Goal: Information Seeking & Learning: Learn about a topic

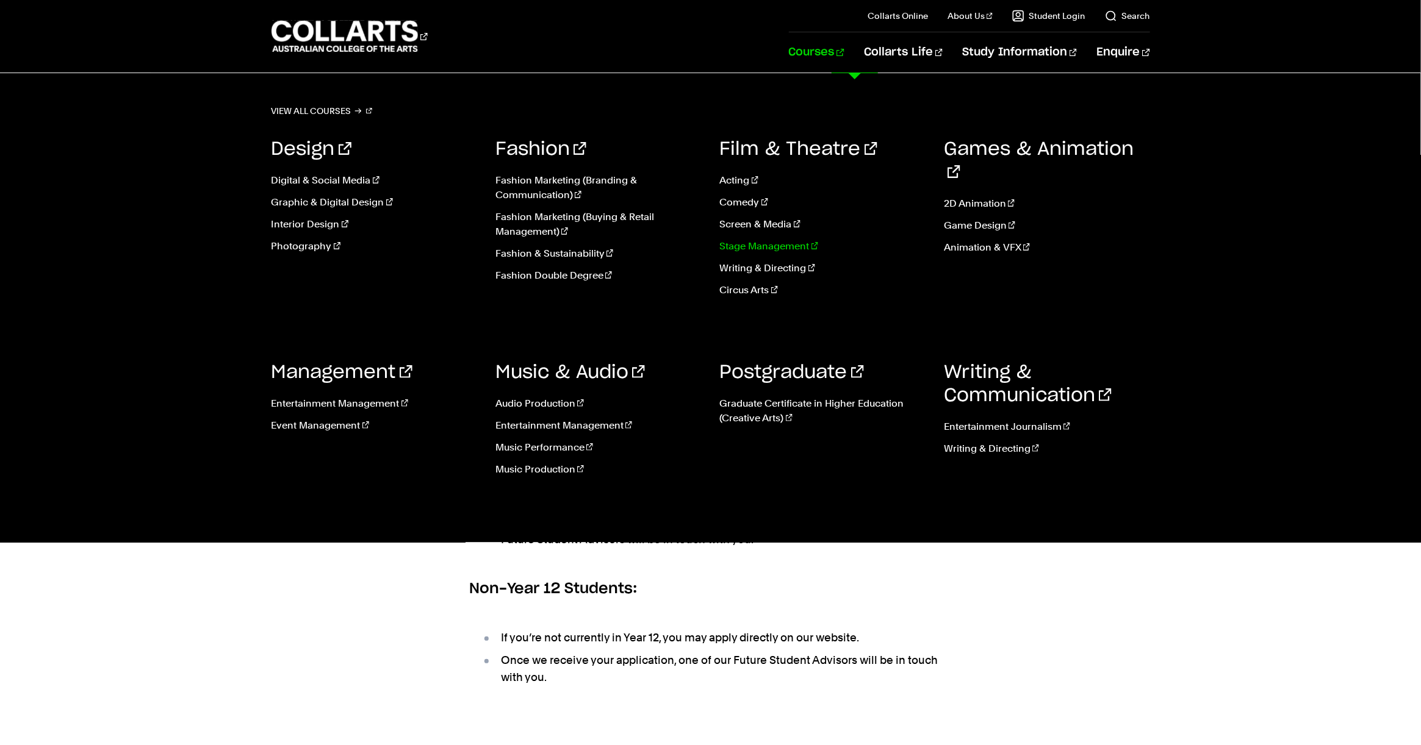
scroll to position [39, 0]
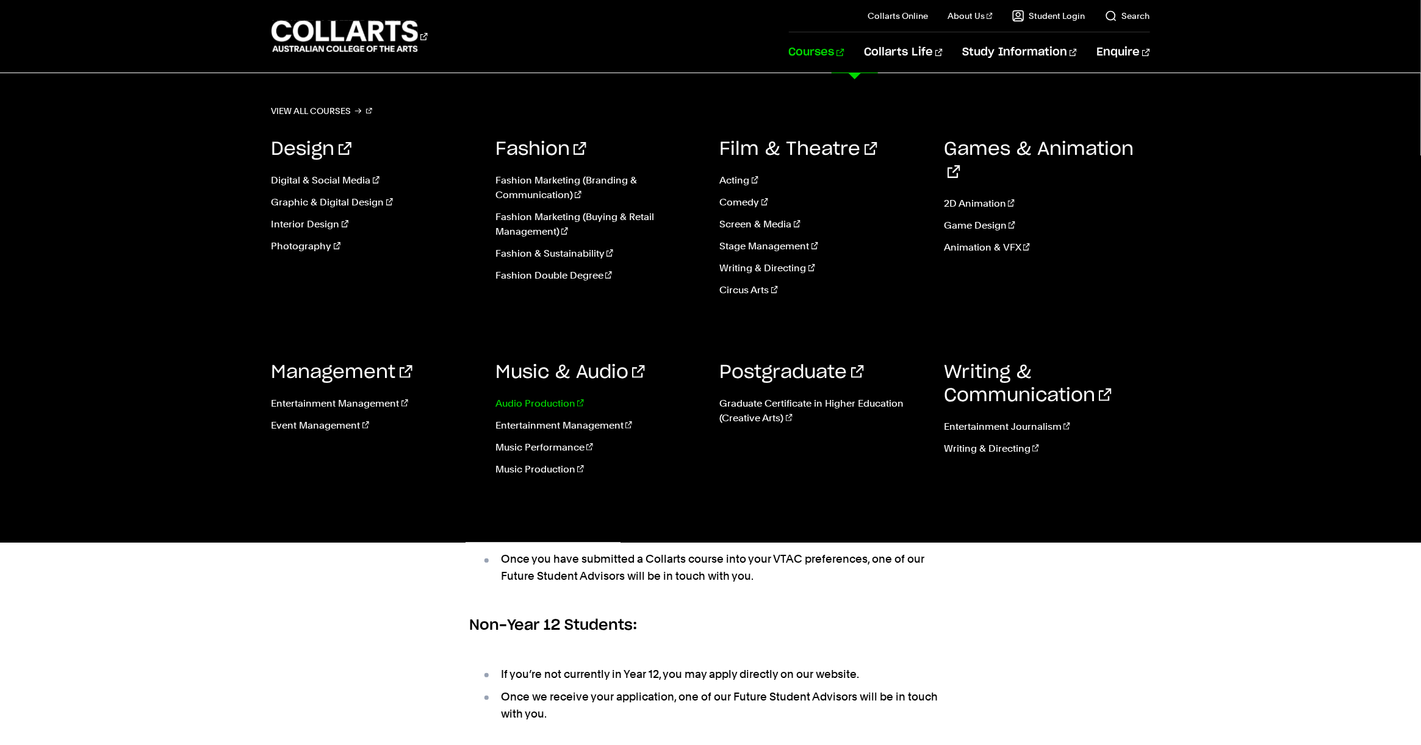
click at [554, 400] on link "Audio Production" at bounding box center [598, 404] width 206 height 15
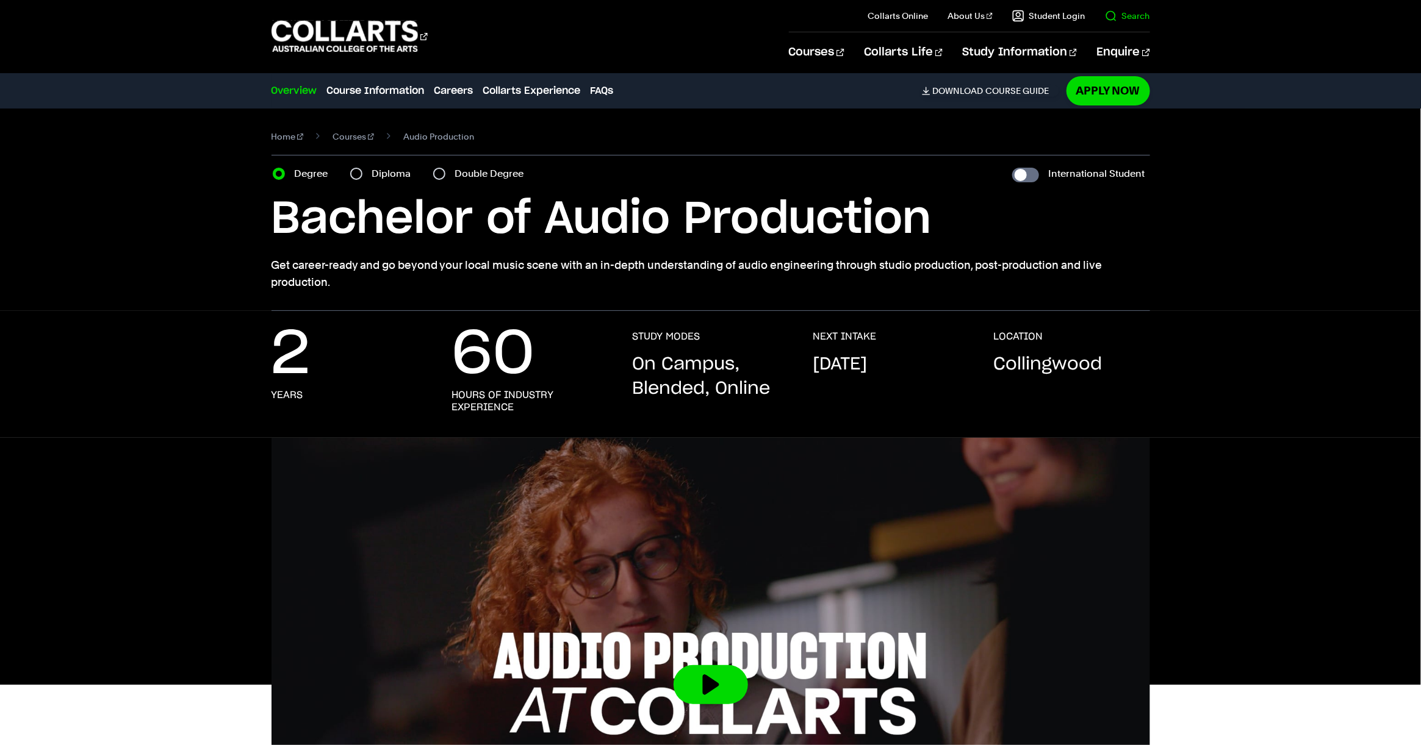
click at [1144, 16] on link "Search" at bounding box center [1127, 16] width 45 height 12
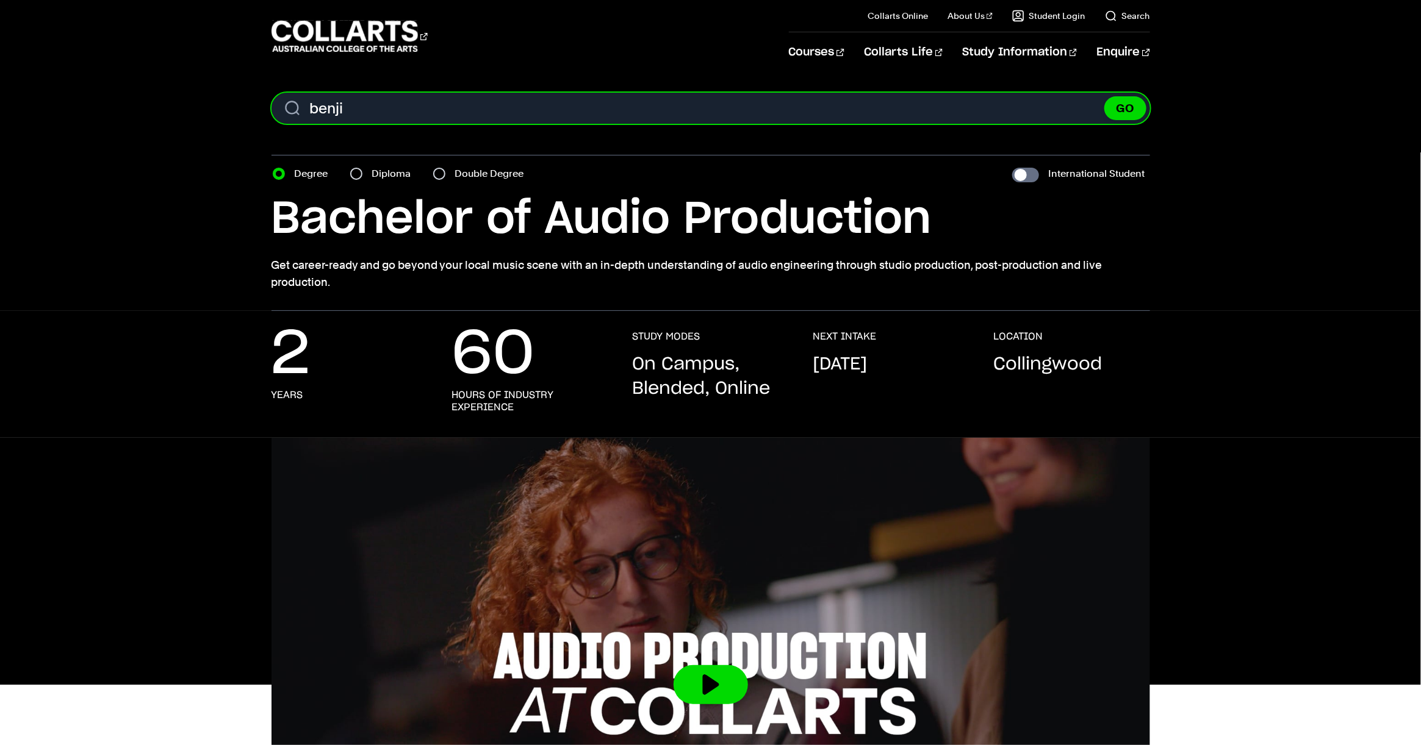
type input "benji"
click at [1104, 96] on button "GO" at bounding box center [1125, 108] width 42 height 24
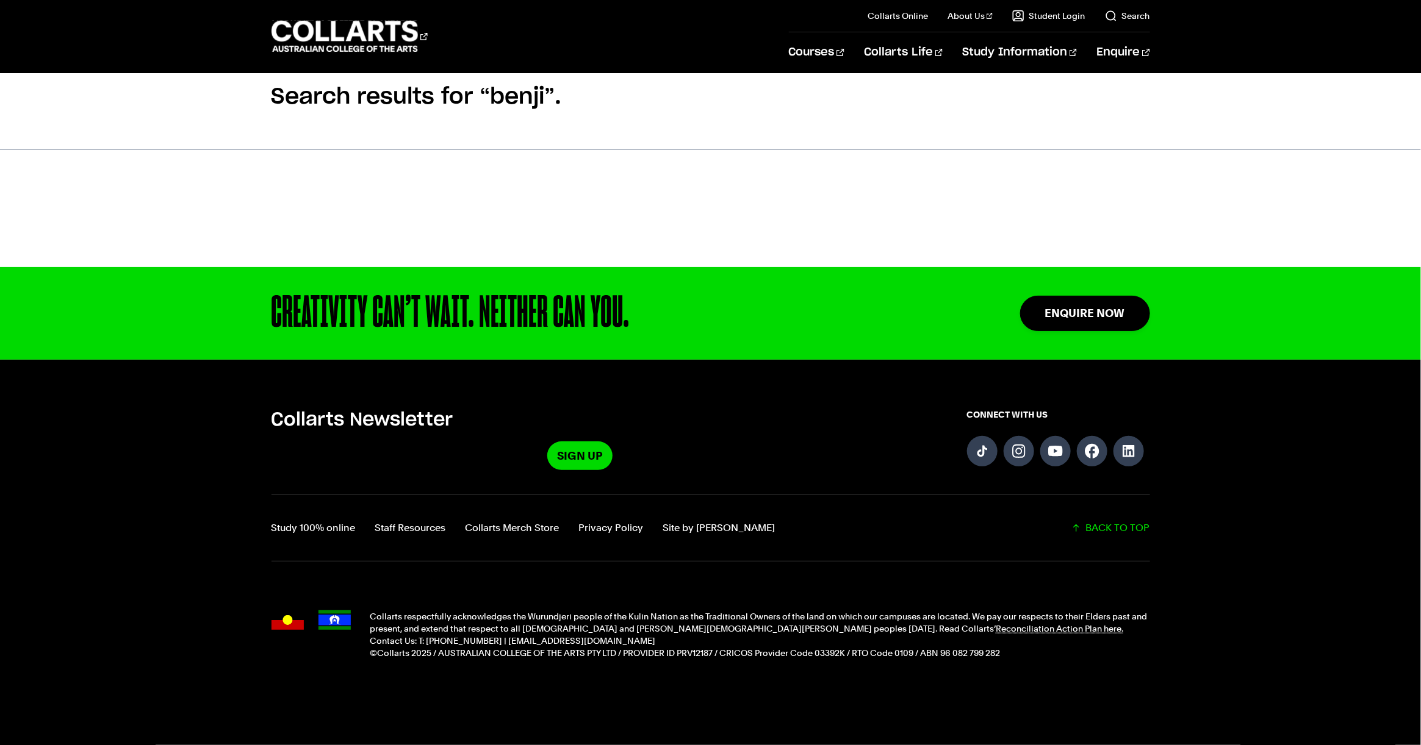
scroll to position [113, 0]
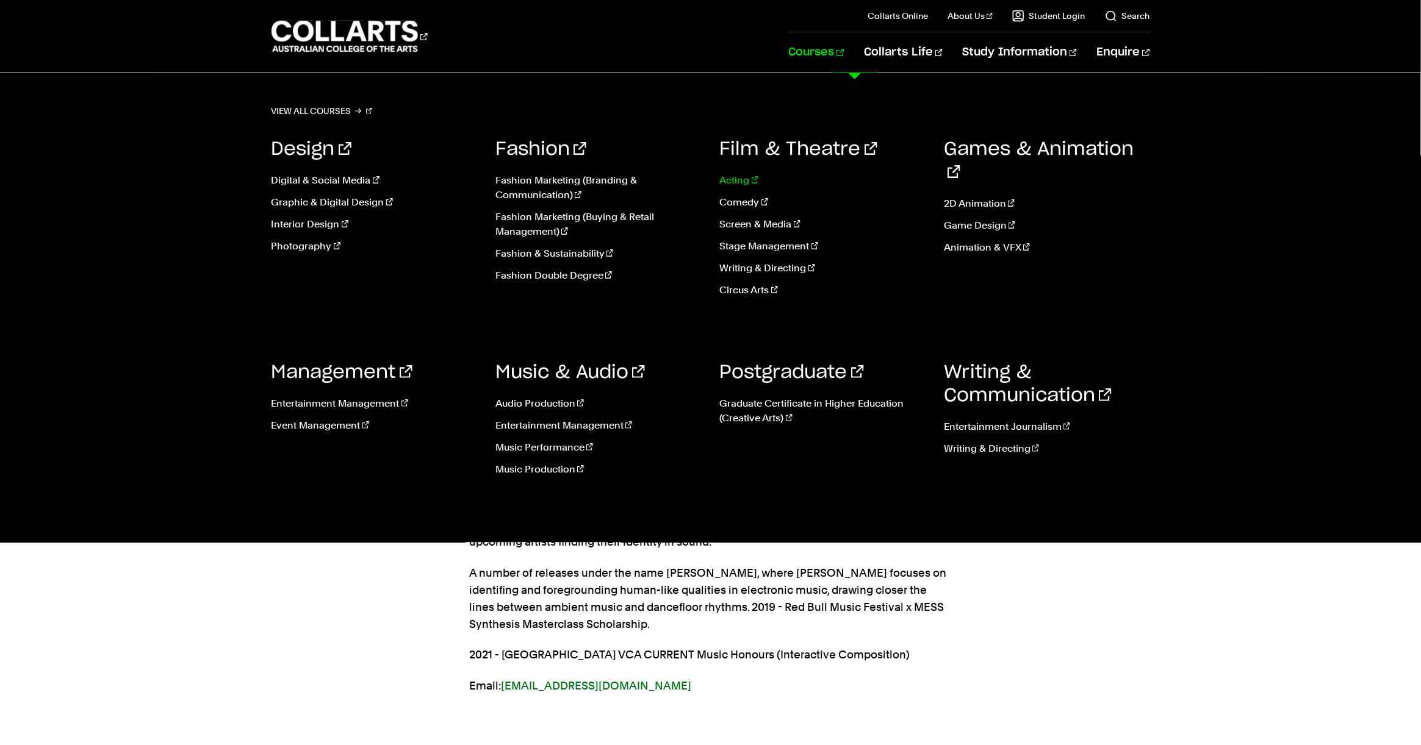
click at [739, 178] on link "Acting" at bounding box center [823, 180] width 206 height 15
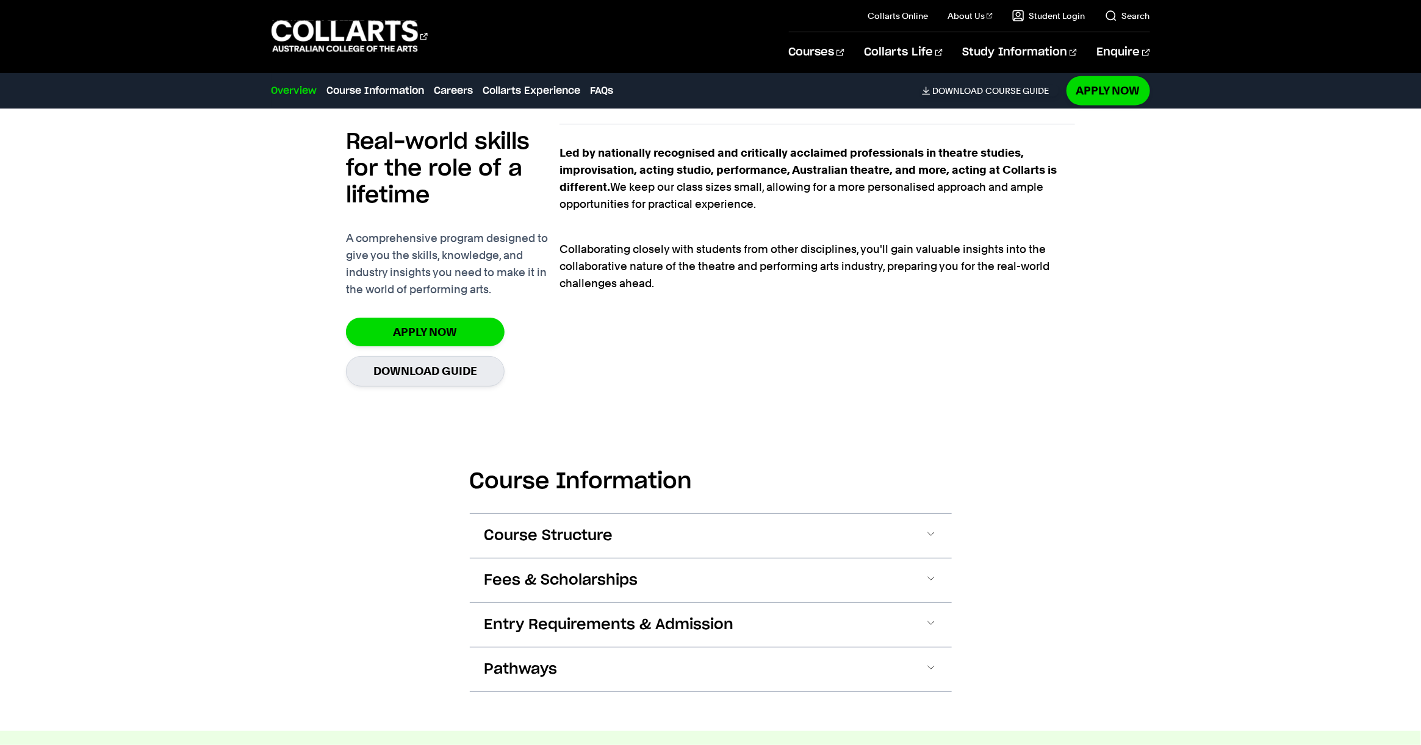
scroll to position [841, 0]
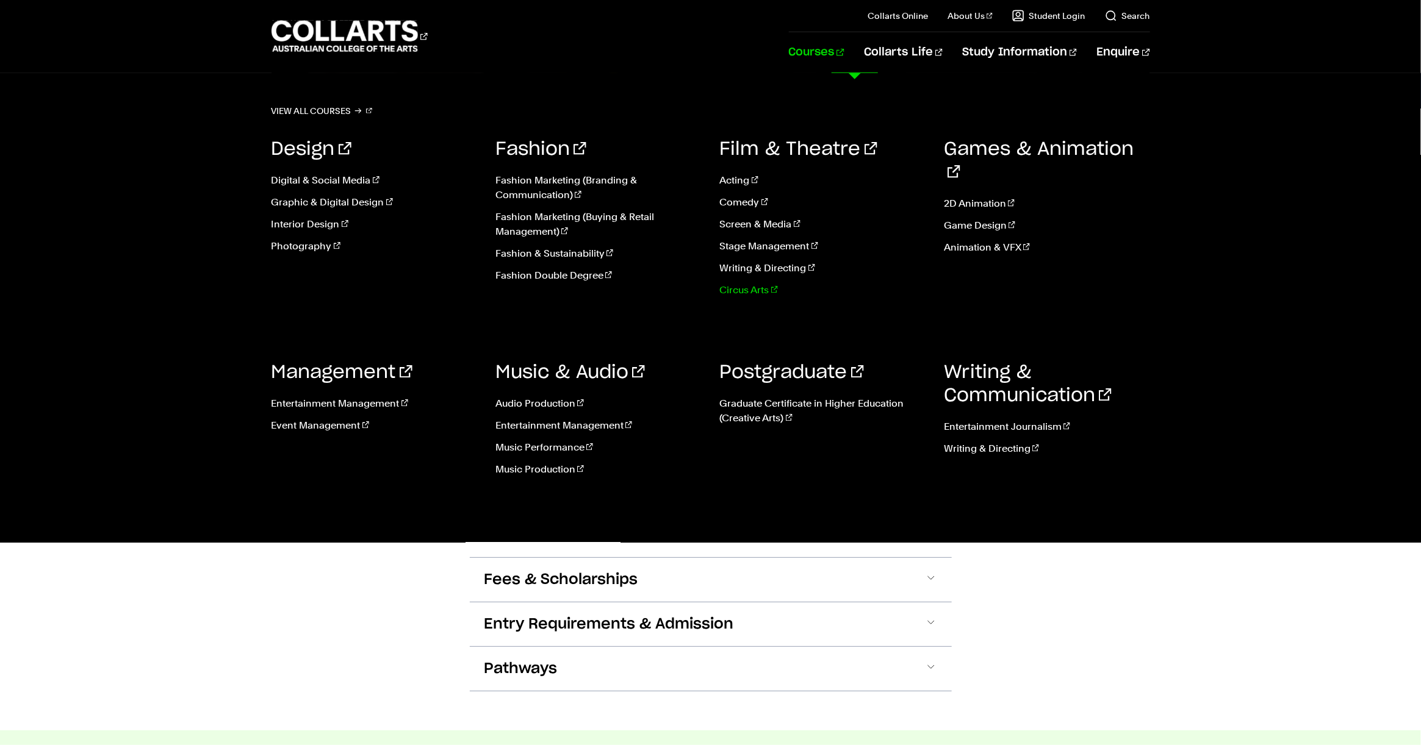
click at [752, 290] on link "Circus Arts" at bounding box center [823, 290] width 206 height 15
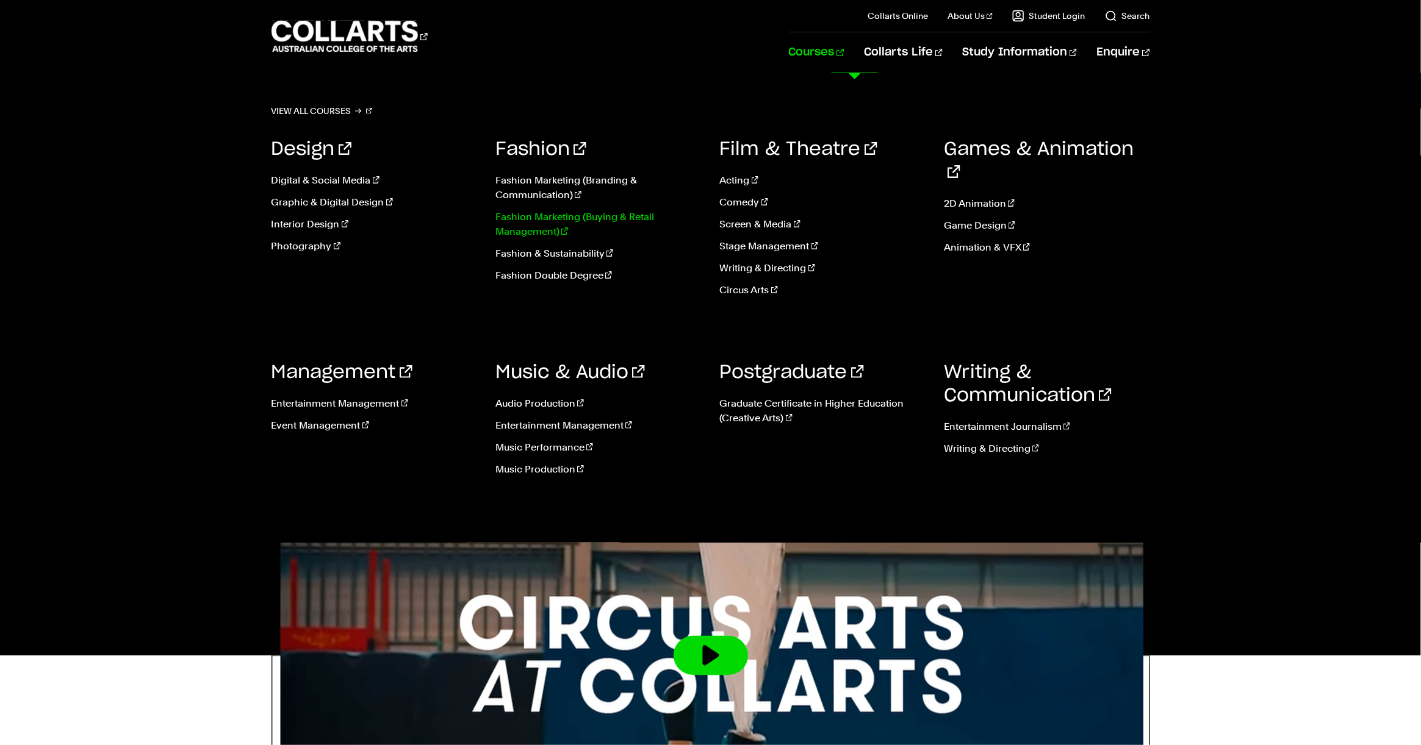
click at [530, 218] on link "Fashion Marketing (Buying & Retail Management)" at bounding box center [598, 224] width 206 height 29
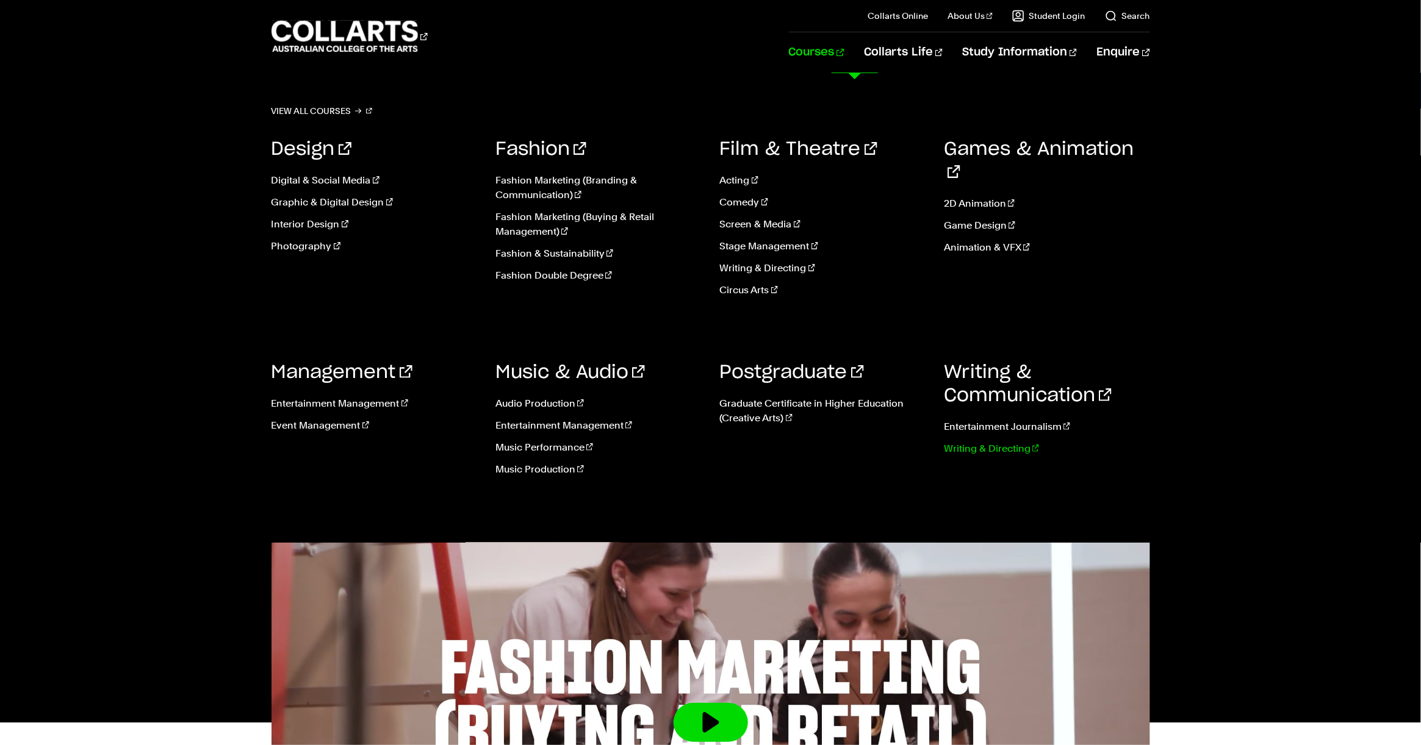
click at [1013, 442] on link "Writing & Directing" at bounding box center [1047, 449] width 206 height 15
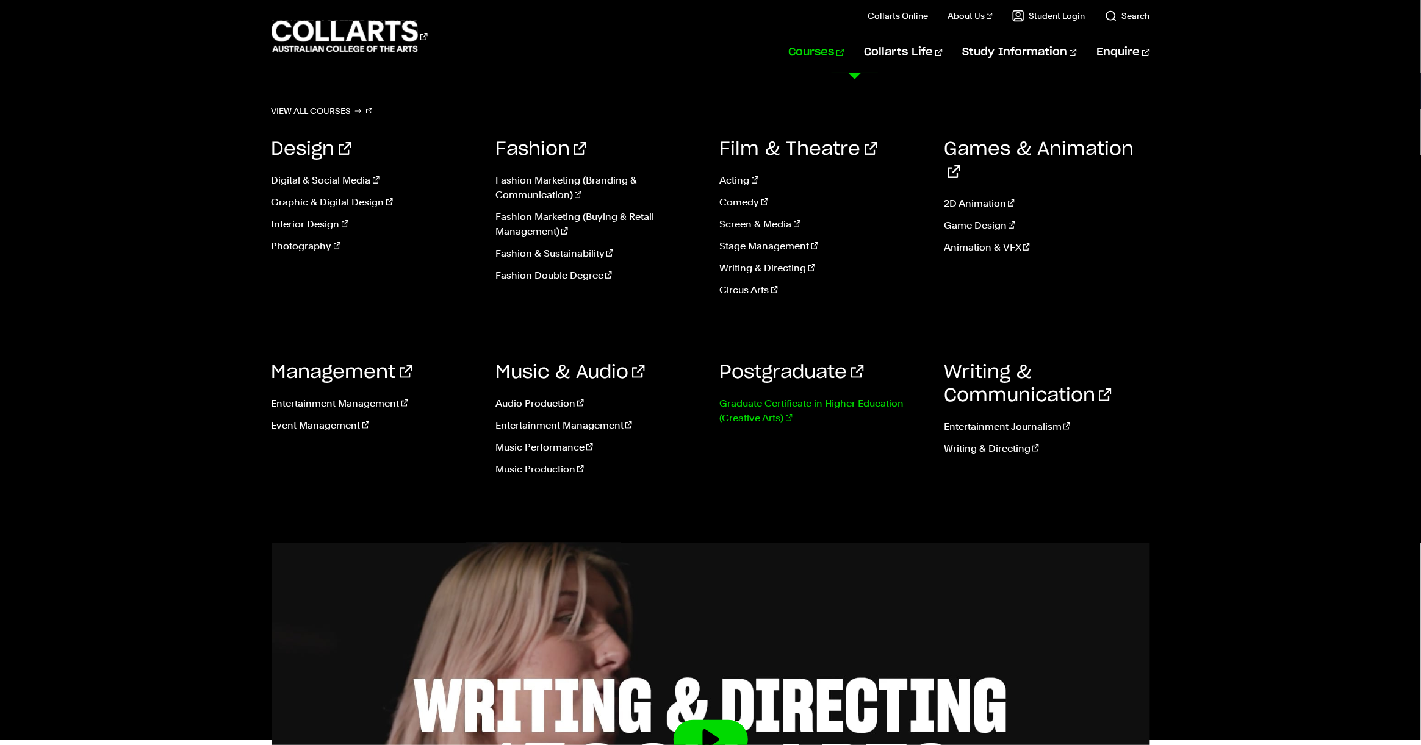
click at [842, 401] on link "Graduate Certificate in Higher Education (Creative Arts)" at bounding box center [823, 411] width 206 height 29
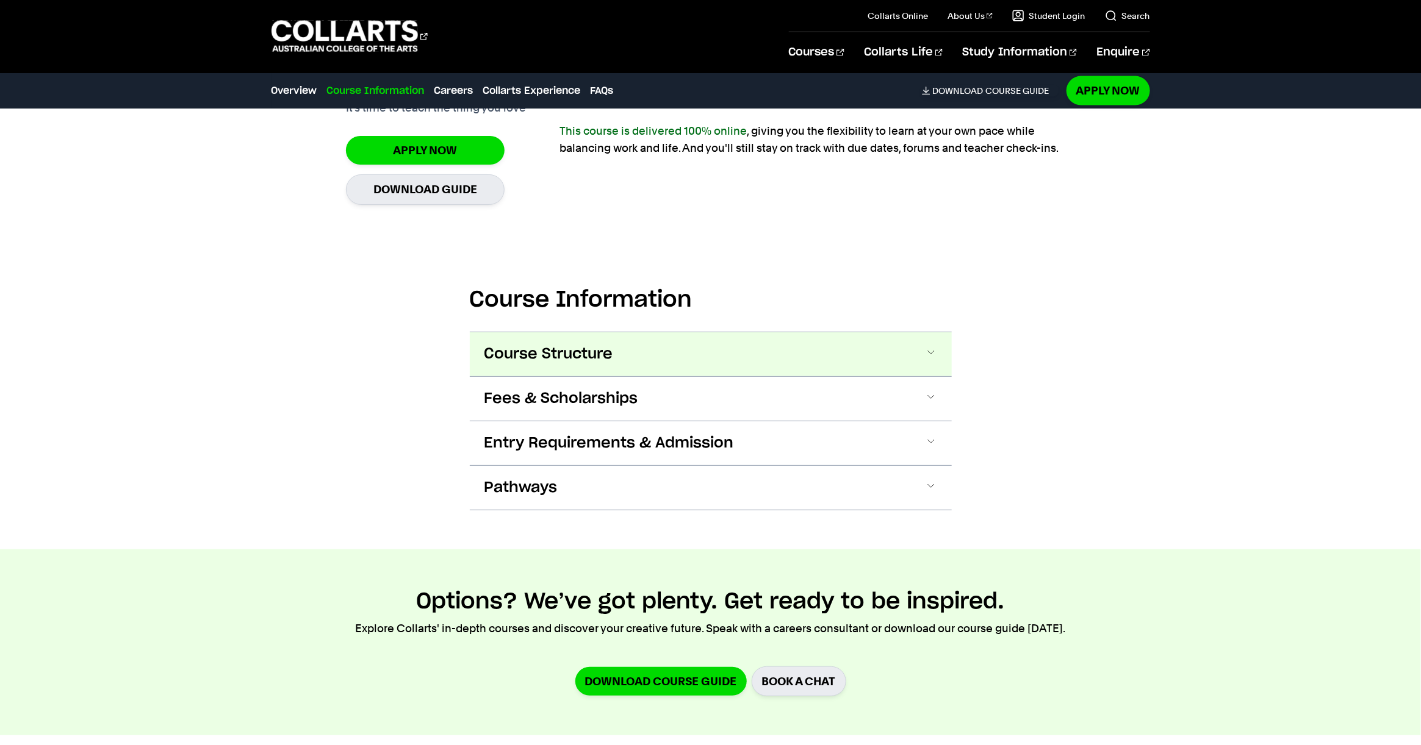
click at [604, 349] on span "Course Structure" at bounding box center [548, 355] width 129 height 20
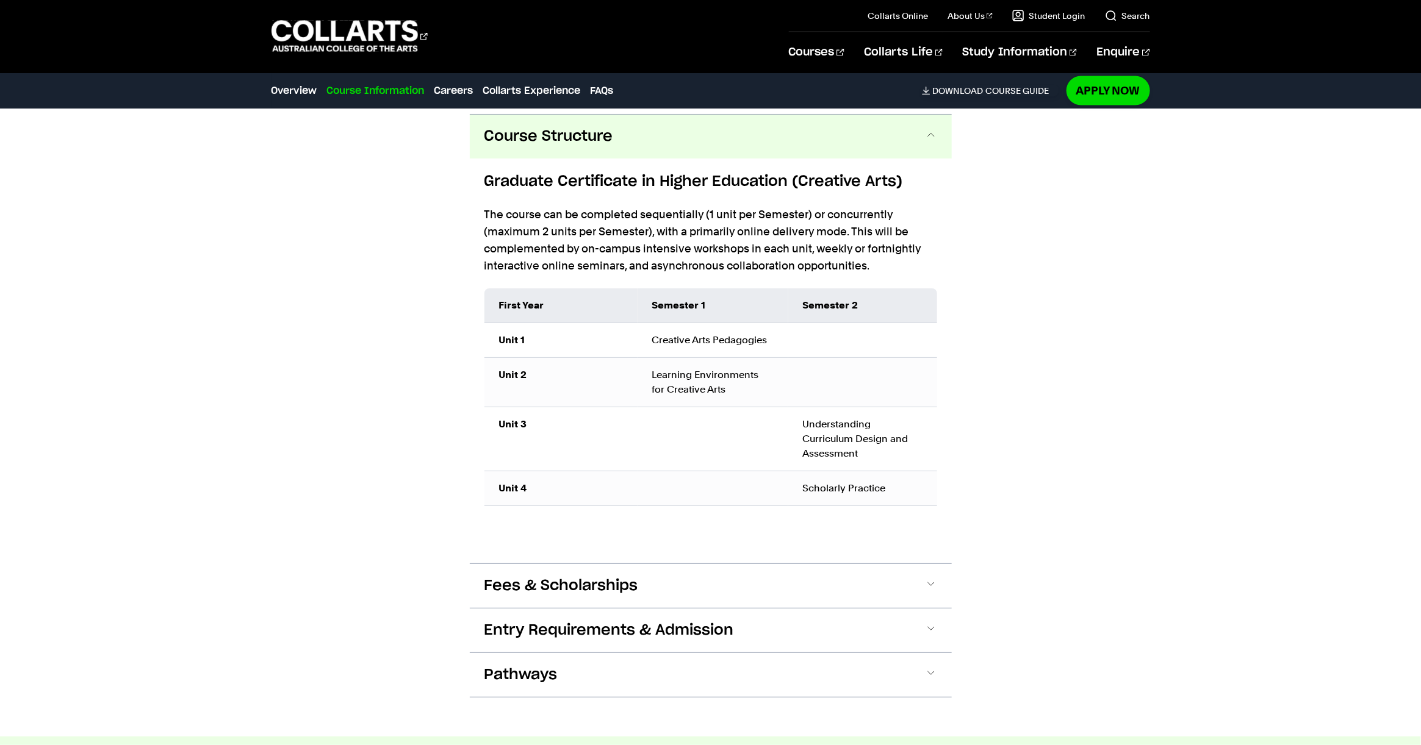
scroll to position [1274, 0]
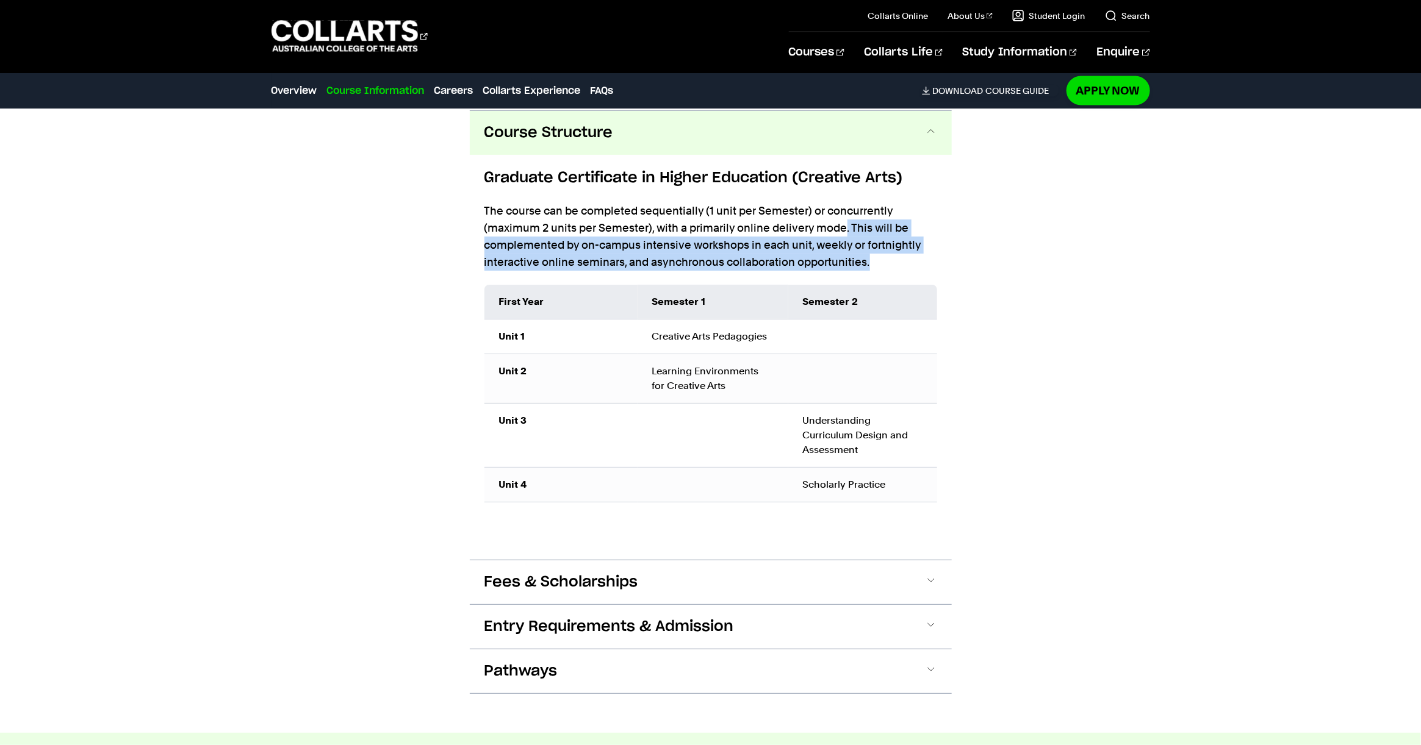
drag, startPoint x: 844, startPoint y: 228, endPoint x: 866, endPoint y: 256, distance: 35.3
click at [866, 256] on p "The course can be completed sequentially (1 unit per Semester) or concurrently …" at bounding box center [710, 237] width 453 height 68
copy p ". This will be complemented by on-campus intensive workshops in each unit, week…"
click at [831, 259] on p "The course can be completed sequentially (1 unit per Semester) or concurrently …" at bounding box center [710, 237] width 453 height 68
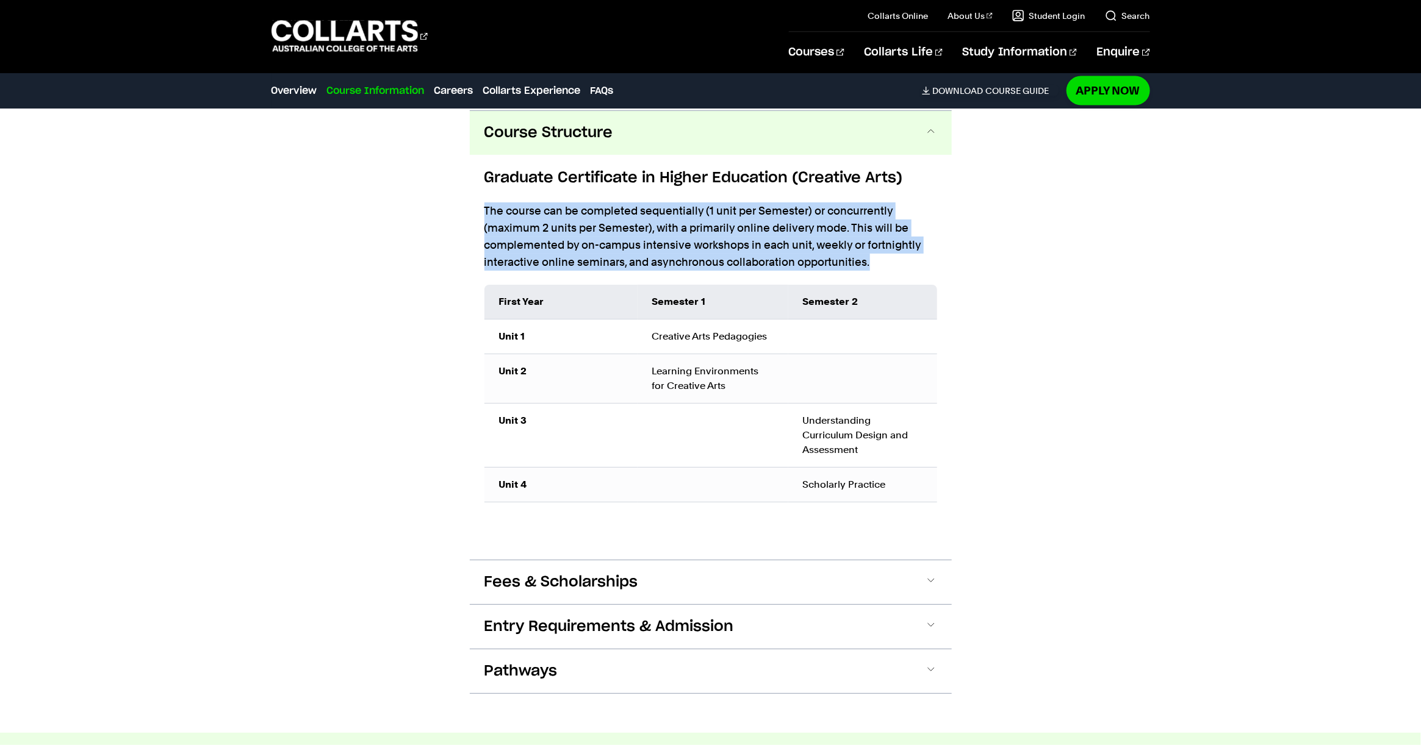
drag, startPoint x: 864, startPoint y: 262, endPoint x: 491, endPoint y: 200, distance: 377.8
click at [470, 195] on div "Graduate Certificate in Higher Education (Creative Arts) The course can be comp…" at bounding box center [711, 358] width 482 height 406
copy p "The course can be completed sequentially (1 unit per Semester) or concurrently …"
